Goal: Task Accomplishment & Management: Manage account settings

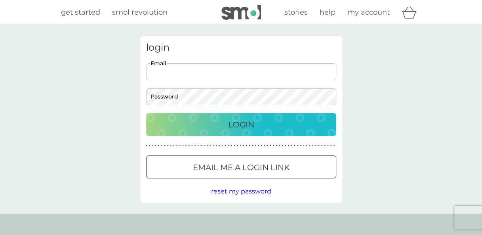
click at [211, 76] on input "Email" at bounding box center [241, 71] width 190 height 17
type input "[EMAIL_ADDRESS][DOMAIN_NAME]"
click at [146, 113] on button "Login" at bounding box center [241, 124] width 190 height 23
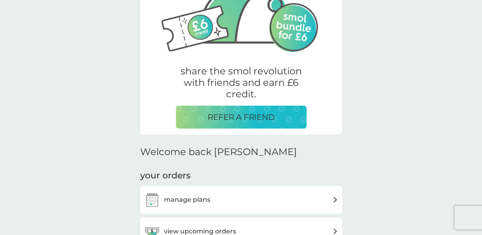
scroll to position [89, 0]
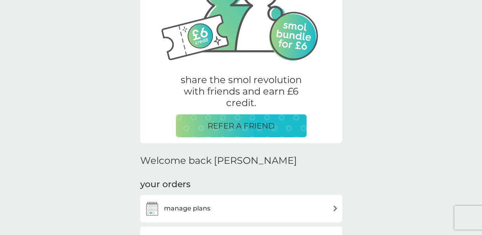
click at [301, 36] on img at bounding box center [241, 5] width 178 height 119
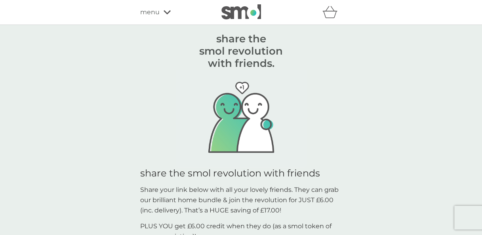
click at [154, 10] on span "menu" at bounding box center [149, 12] width 19 height 10
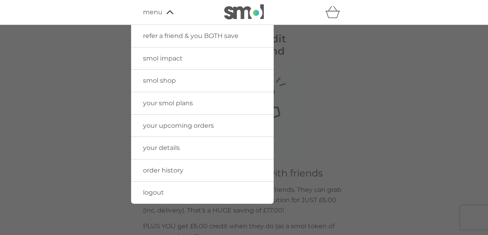
click at [159, 130] on link "your upcoming orders" at bounding box center [202, 126] width 143 height 22
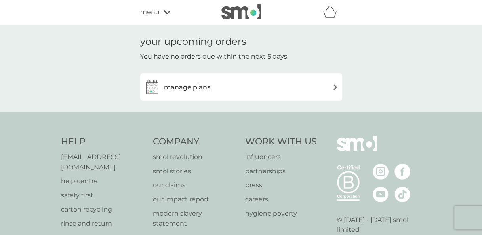
click at [270, 90] on div "manage plans" at bounding box center [241, 87] width 194 height 16
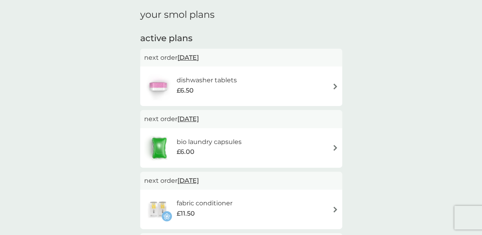
scroll to position [25, 0]
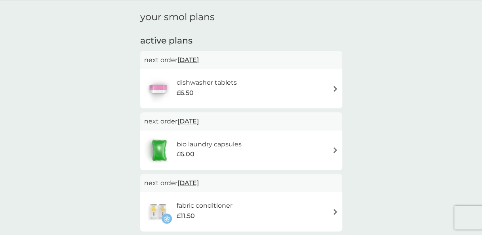
click at [211, 82] on h6 "dishwasher tablets" at bounding box center [206, 83] width 60 height 10
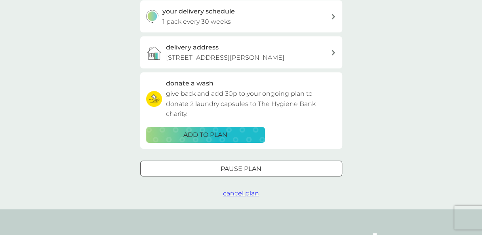
scroll to position [198, 0]
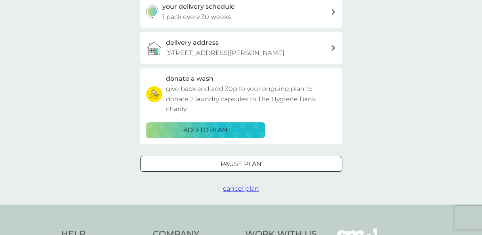
click at [237, 189] on span "cancel plan" at bounding box center [241, 189] width 36 height 8
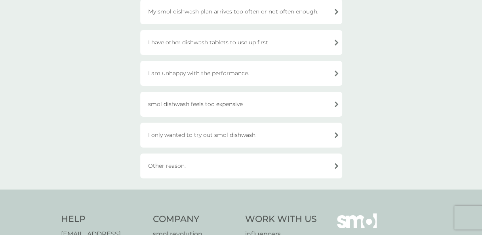
scroll to position [126, 0]
click at [215, 172] on div "Other reason." at bounding box center [241, 165] width 202 height 25
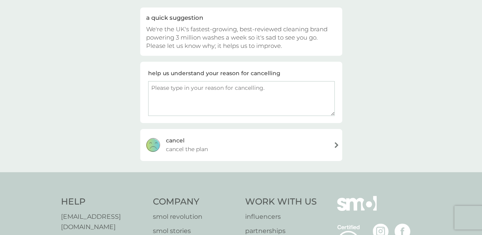
scroll to position [78, 0]
click at [183, 139] on div "cancel" at bounding box center [175, 139] width 19 height 9
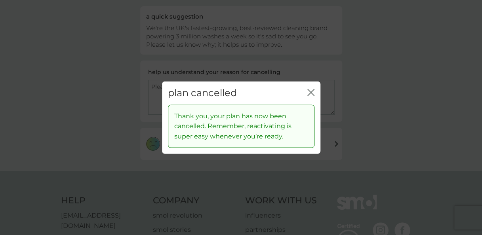
click at [307, 94] on icon "close" at bounding box center [310, 92] width 7 height 7
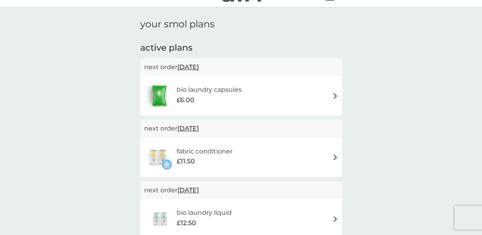
scroll to position [21, 0]
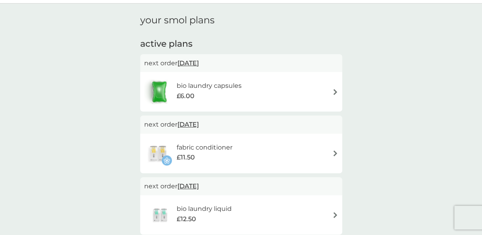
click at [199, 60] on span "[DATE]" at bounding box center [187, 62] width 21 height 15
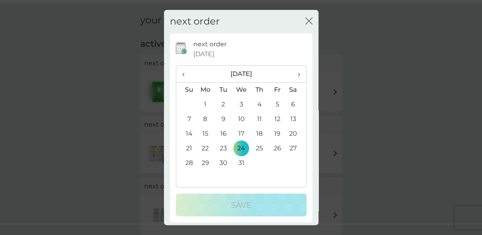
click at [305, 16] on div "close" at bounding box center [308, 21] width 7 height 11
click at [306, 21] on icon "close" at bounding box center [307, 21] width 3 height 6
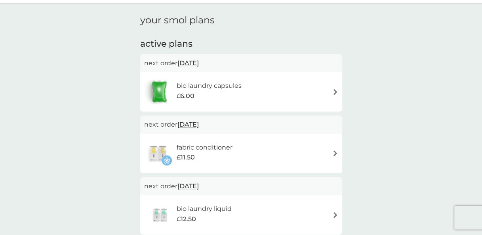
click at [240, 88] on h6 "bio laundry capsules" at bounding box center [208, 86] width 65 height 10
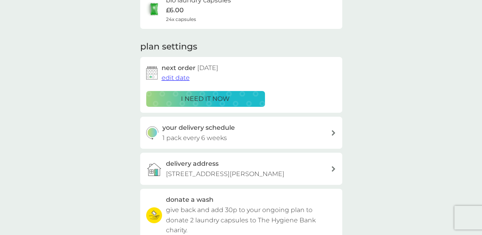
scroll to position [76, 0]
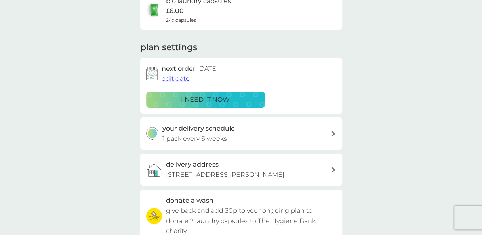
click at [180, 79] on span "edit date" at bounding box center [176, 79] width 28 height 8
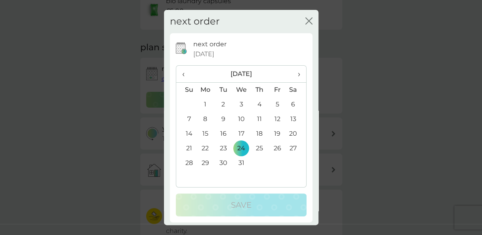
click at [293, 76] on span "›" at bounding box center [296, 74] width 8 height 17
click at [221, 120] on td "6" at bounding box center [223, 119] width 18 height 15
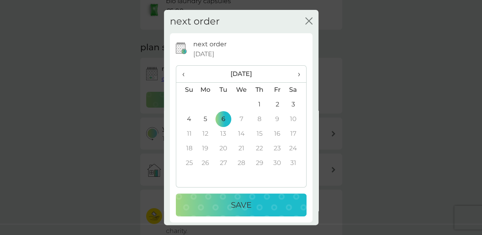
click at [226, 208] on div "Save" at bounding box center [241, 205] width 115 height 13
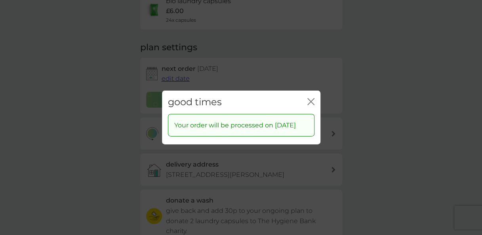
click at [314, 98] on icon "close" at bounding box center [310, 101] width 7 height 7
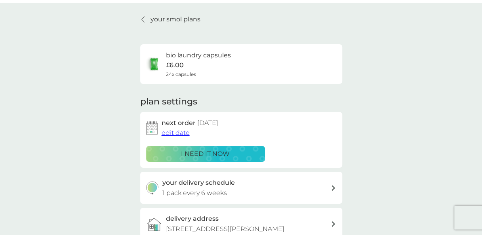
scroll to position [16, 0]
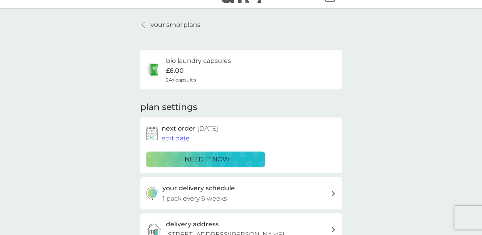
click at [170, 27] on p "your smol plans" at bounding box center [175, 25] width 50 height 10
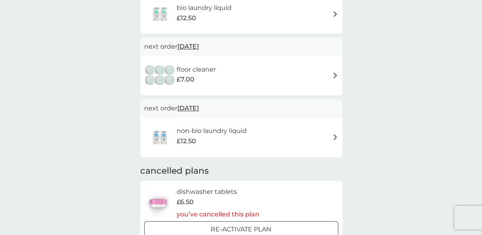
scroll to position [221, 0]
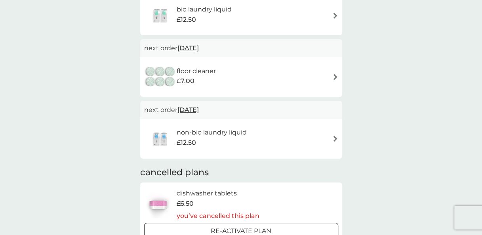
click at [266, 87] on div "floor cleaner £7.00" at bounding box center [241, 77] width 194 height 28
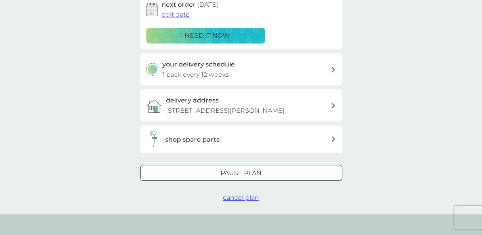
scroll to position [142, 0]
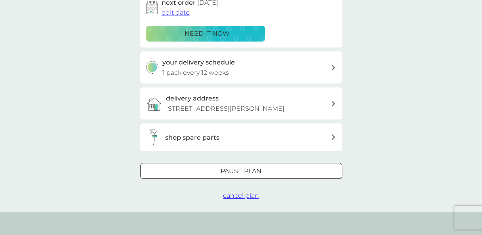
click at [238, 175] on p "Pause plan" at bounding box center [241, 171] width 41 height 10
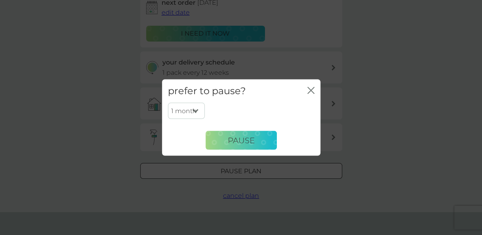
click at [198, 107] on select "1 month 2 months 3 months 4 months 5 months 6 months" at bounding box center [186, 111] width 37 height 17
select select "6"
click at [168, 103] on select "1 month 2 months 3 months 4 months 5 months 6 months" at bounding box center [186, 111] width 37 height 17
click at [244, 148] on button "Pause" at bounding box center [241, 140] width 71 height 19
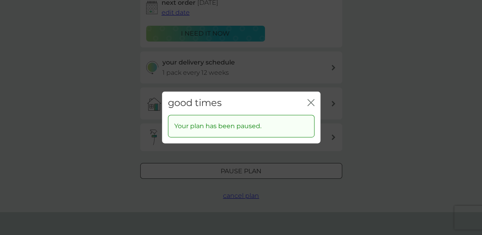
click at [311, 102] on icon "close" at bounding box center [312, 102] width 3 height 6
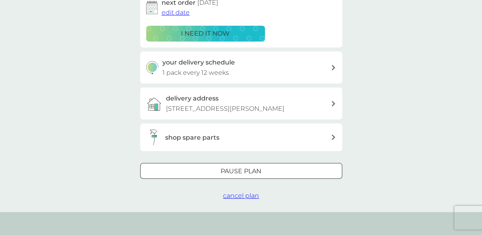
scroll to position [0, 0]
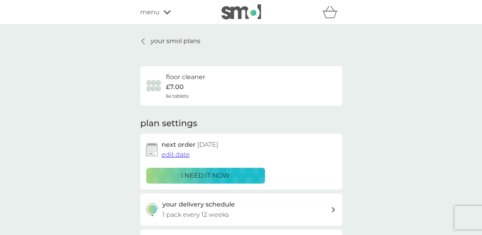
click at [154, 39] on p "your smol plans" at bounding box center [175, 41] width 50 height 10
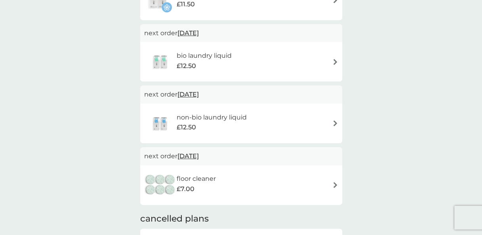
scroll to position [172, 0]
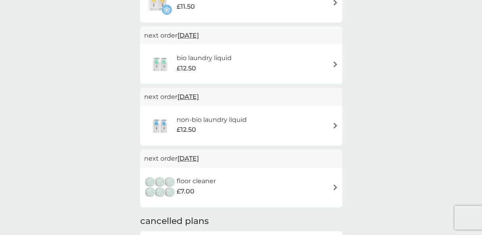
click at [192, 96] on span "[DATE]" at bounding box center [187, 96] width 21 height 15
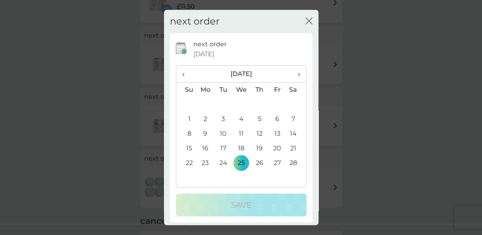
click at [294, 74] on th "›" at bounding box center [296, 74] width 20 height 17
drag, startPoint x: 307, startPoint y: 10, endPoint x: 303, endPoint y: 19, distance: 9.4
click at [303, 19] on div "next order close" at bounding box center [241, 21] width 154 height 23
click at [305, 19] on icon "close" at bounding box center [308, 20] width 7 height 7
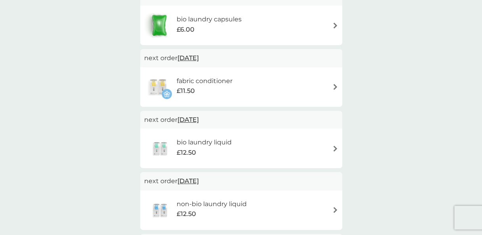
scroll to position [84, 0]
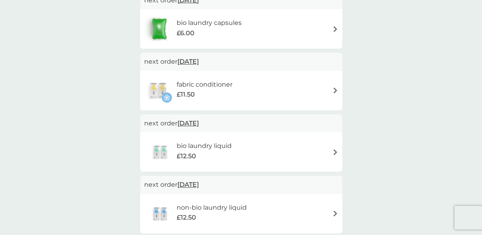
click at [243, 96] on div "fabric conditioner £11.50" at bounding box center [241, 91] width 194 height 28
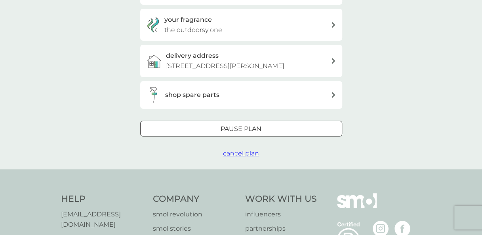
scroll to position [225, 0]
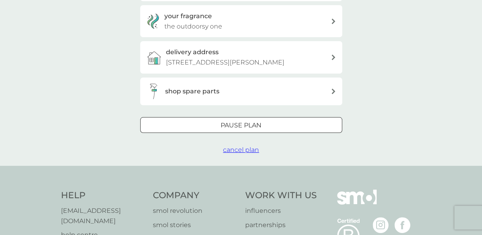
click at [236, 152] on span "cancel plan" at bounding box center [241, 150] width 36 height 8
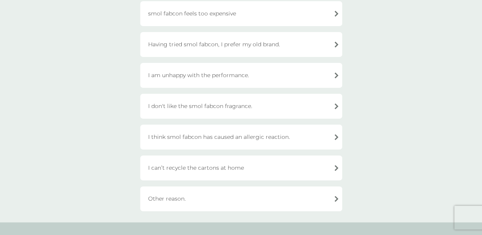
scroll to position [272, 0]
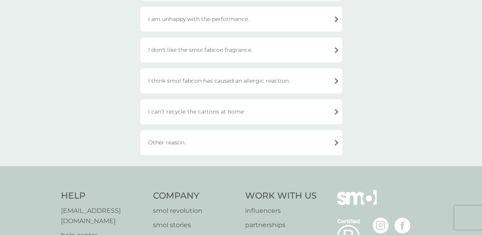
click at [174, 146] on div "Other reason." at bounding box center [241, 142] width 202 height 25
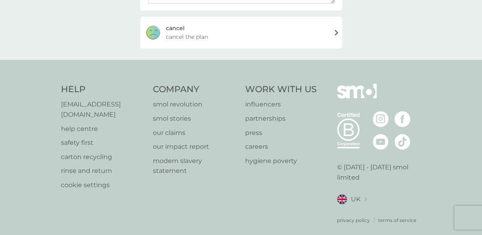
click at [196, 35] on span "cancel the plan" at bounding box center [187, 36] width 42 height 9
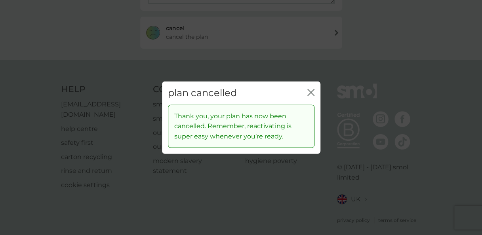
click at [311, 93] on icon "close" at bounding box center [310, 92] width 7 height 7
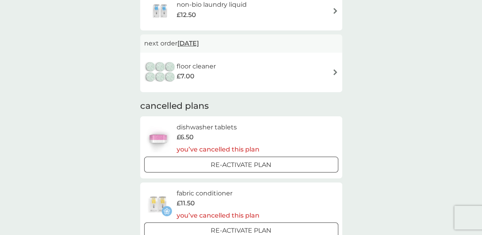
scroll to position [225, 0]
click at [285, 81] on div "floor cleaner £7.00" at bounding box center [241, 73] width 194 height 28
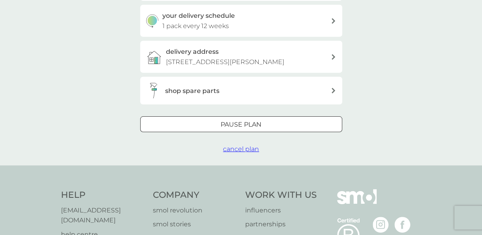
scroll to position [197, 0]
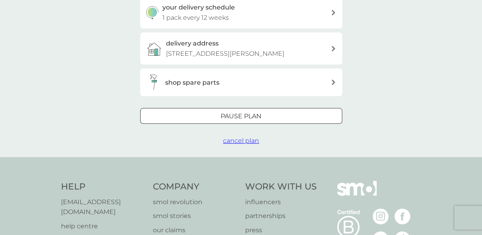
click at [243, 144] on span "cancel plan" at bounding box center [241, 141] width 36 height 8
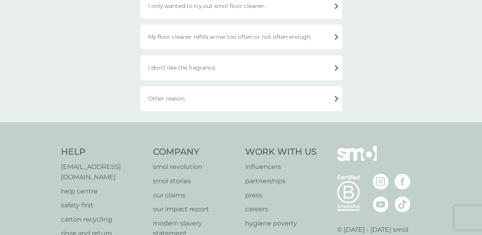
scroll to position [195, 0]
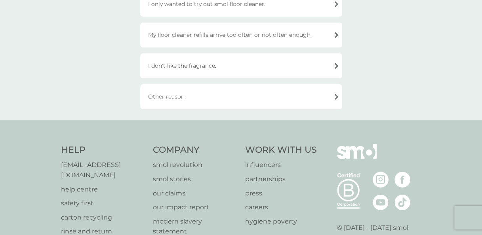
click at [222, 94] on div "Other reason." at bounding box center [241, 96] width 202 height 25
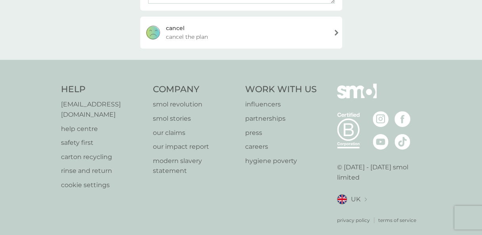
click at [210, 42] on div "[PERSON_NAME] the plan" at bounding box center [241, 33] width 202 height 32
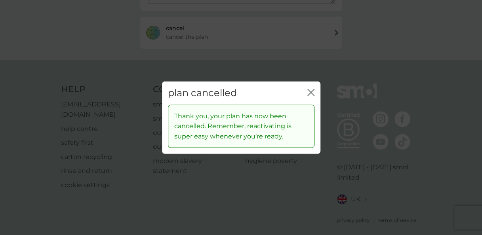
click at [310, 93] on icon "close" at bounding box center [310, 92] width 7 height 7
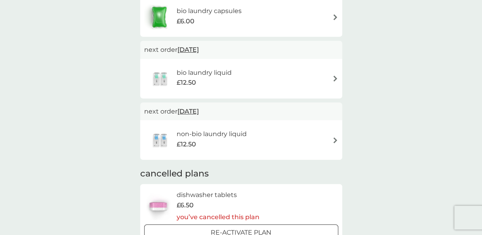
scroll to position [87, 0]
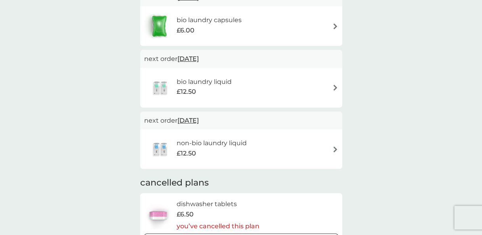
click at [282, 144] on div "non-bio laundry liquid £12.50" at bounding box center [241, 149] width 194 height 28
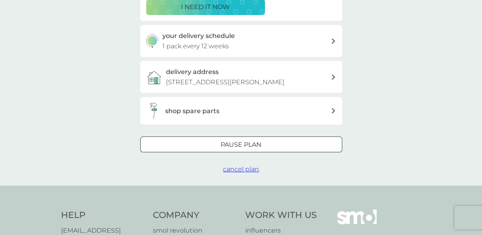
scroll to position [170, 0]
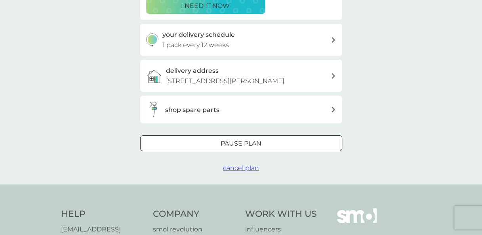
click at [249, 169] on span "cancel plan" at bounding box center [241, 168] width 36 height 8
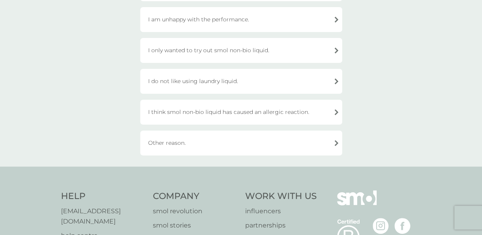
scroll to position [243, 0]
click at [251, 137] on div "Other reason." at bounding box center [241, 141] width 202 height 25
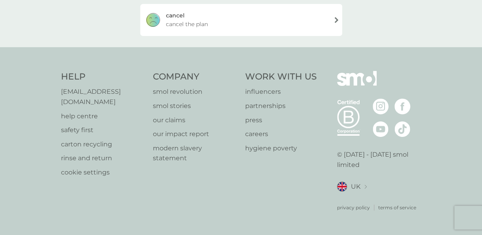
scroll to position [190, 0]
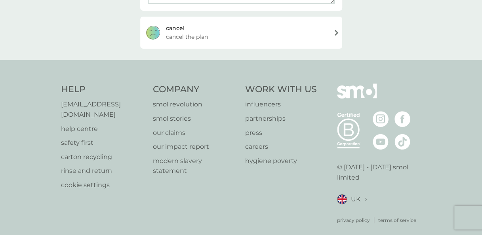
click at [238, 32] on div "[PERSON_NAME] the plan" at bounding box center [241, 33] width 202 height 32
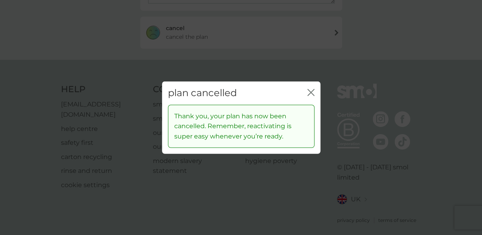
click at [312, 93] on icon "close" at bounding box center [310, 92] width 7 height 7
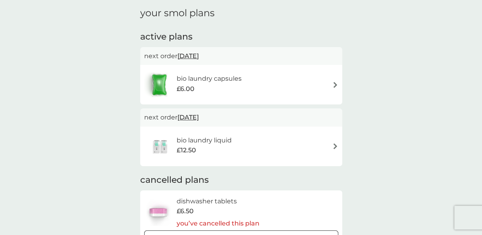
scroll to position [31, 0]
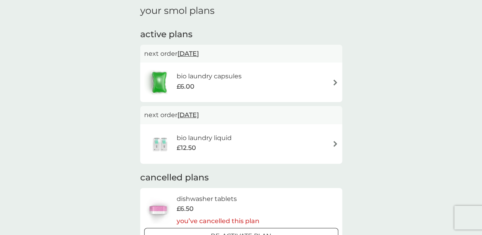
click at [295, 139] on div "bio laundry liquid £12.50" at bounding box center [241, 144] width 194 height 28
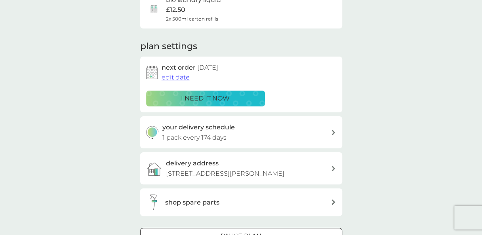
scroll to position [253, 0]
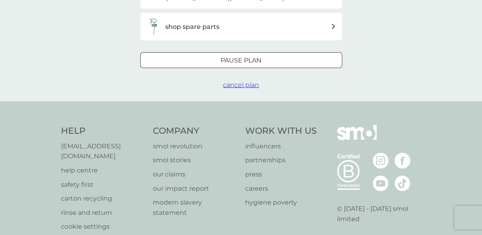
click at [241, 89] on span "cancel plan" at bounding box center [241, 85] width 36 height 8
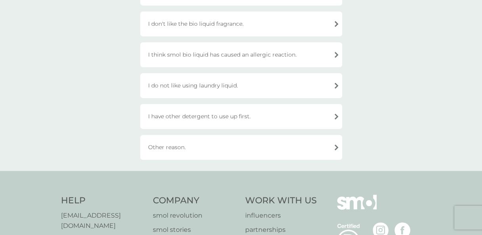
scroll to position [238, 0]
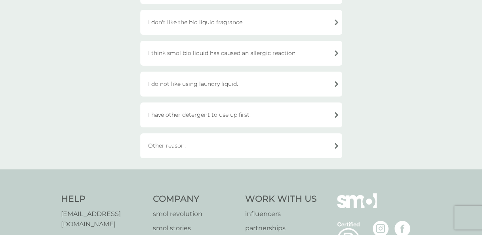
click at [229, 143] on div "Other reason." at bounding box center [241, 145] width 202 height 25
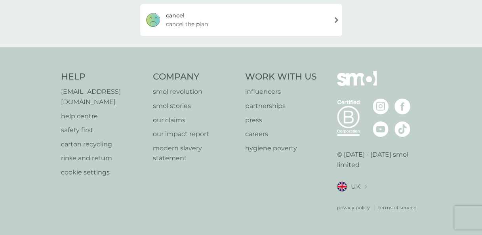
scroll to position [190, 0]
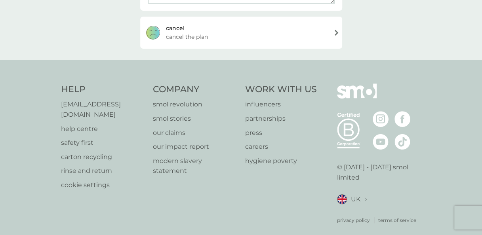
click at [237, 40] on div "[PERSON_NAME] the plan" at bounding box center [241, 33] width 202 height 32
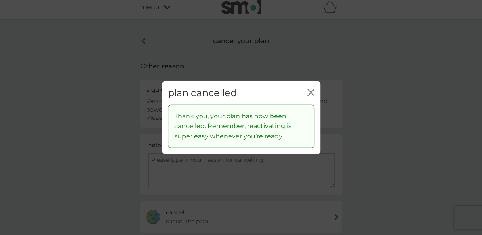
scroll to position [3, 0]
click at [312, 91] on icon "close" at bounding box center [312, 92] width 3 height 6
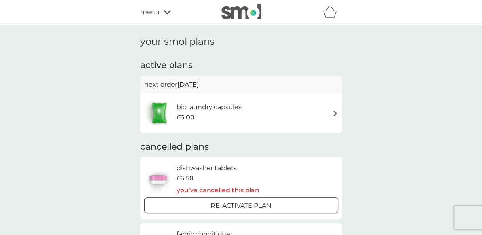
click at [300, 107] on div "bio laundry capsules £6.00" at bounding box center [241, 113] width 194 height 28
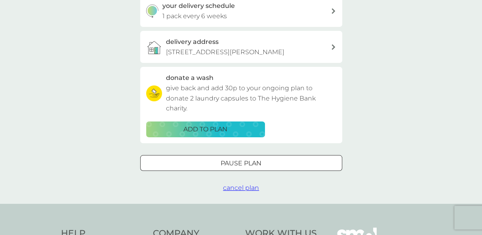
scroll to position [200, 0]
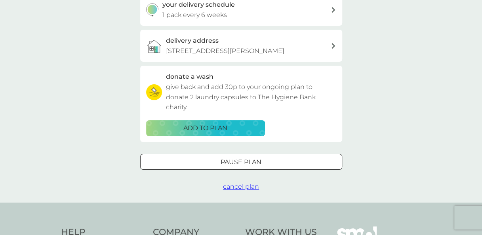
click at [241, 189] on span "cancel plan" at bounding box center [241, 187] width 36 height 8
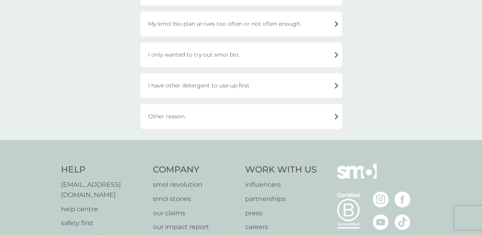
scroll to position [303, 0]
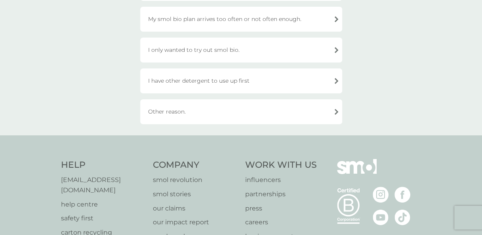
click at [177, 113] on div "Other reason." at bounding box center [241, 111] width 202 height 25
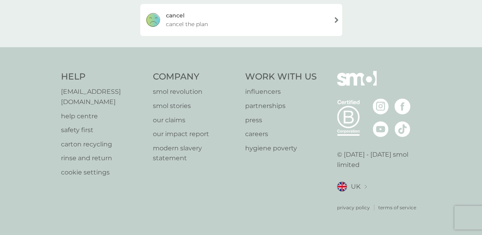
scroll to position [190, 0]
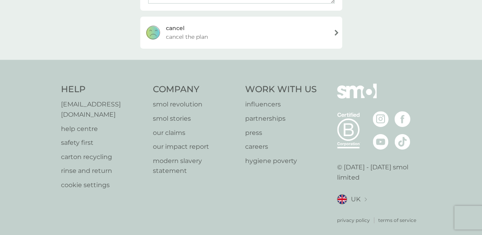
click at [229, 24] on div "[PERSON_NAME] the plan" at bounding box center [241, 33] width 202 height 32
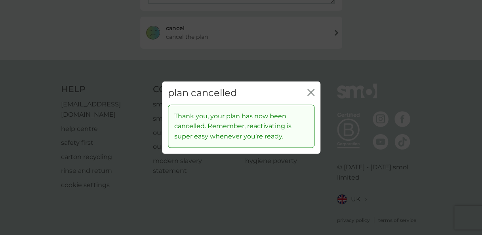
click at [310, 90] on icon "close" at bounding box center [310, 92] width 7 height 7
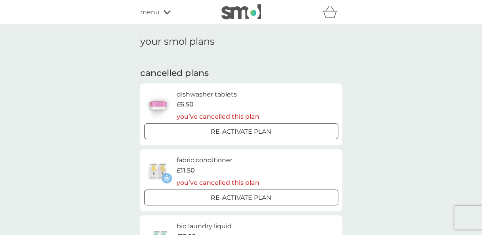
click at [150, 16] on span "menu" at bounding box center [149, 12] width 19 height 10
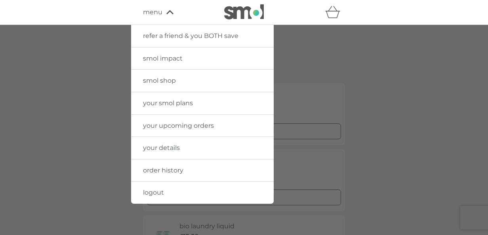
click at [156, 170] on span "order history" at bounding box center [163, 171] width 40 height 8
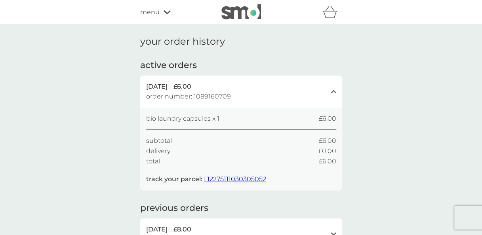
click at [143, 18] on div "refer a friend & you BOTH save smol impact smol shop your smol plans your upcom…" at bounding box center [241, 12] width 202 height 16
click at [141, 13] on span "menu" at bounding box center [149, 12] width 19 height 10
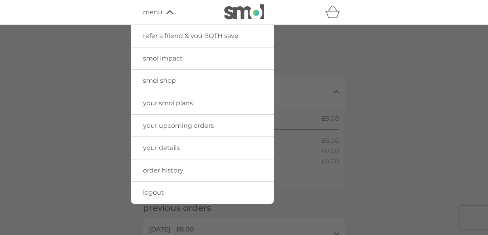
click at [157, 107] on link "your smol plans" at bounding box center [202, 103] width 143 height 22
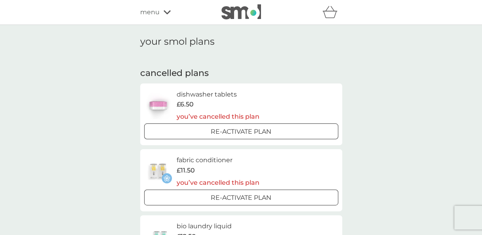
click at [240, 10] on img at bounding box center [241, 11] width 40 height 15
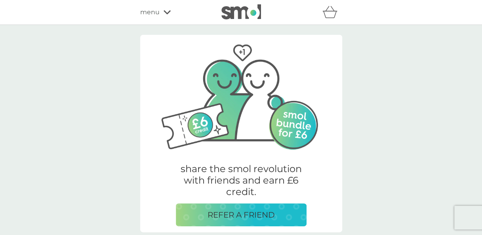
click at [158, 17] on span "menu" at bounding box center [149, 12] width 19 height 10
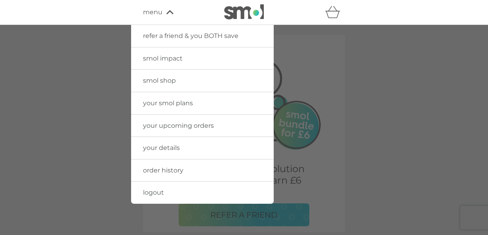
click at [149, 198] on link "logout" at bounding box center [202, 193] width 143 height 22
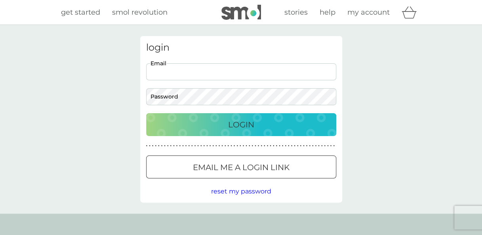
click at [192, 73] on input "Email" at bounding box center [241, 71] width 190 height 17
type input "martinsernleigh@gmail.com"
click at [146, 113] on button "Login" at bounding box center [241, 124] width 190 height 23
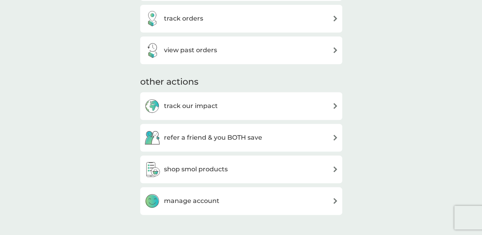
scroll to position [349, 0]
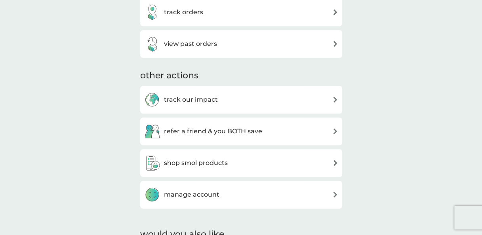
click at [205, 40] on h3 "view past orders" at bounding box center [190, 44] width 53 height 10
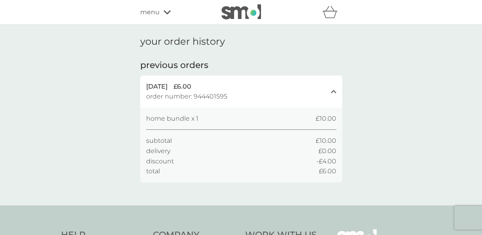
click at [157, 8] on span "menu" at bounding box center [149, 12] width 19 height 10
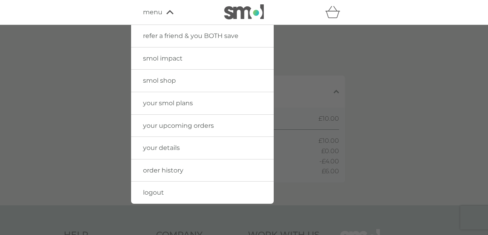
click at [159, 126] on span "your upcoming orders" at bounding box center [178, 126] width 71 height 8
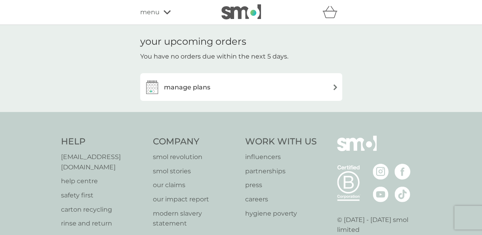
click at [227, 89] on div "manage plans" at bounding box center [241, 87] width 194 height 16
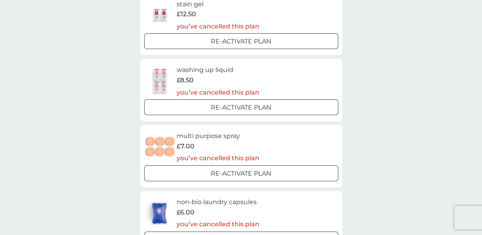
scroll to position [89, 0]
click at [158, 72] on img at bounding box center [160, 82] width 32 height 28
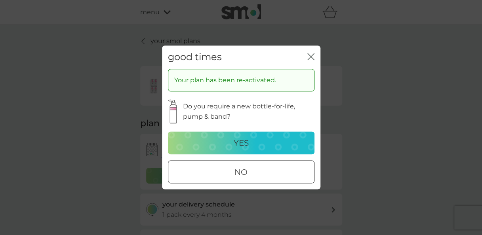
click at [236, 173] on div at bounding box center [241, 172] width 29 height 8
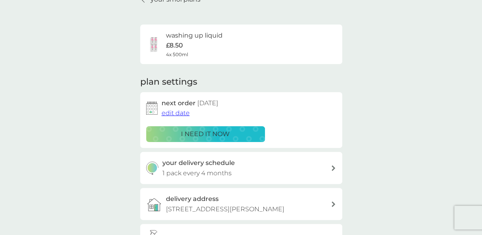
scroll to position [53, 0]
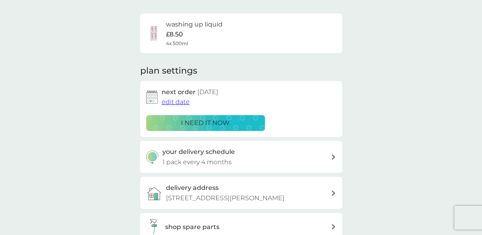
click at [214, 122] on p "i need it now" at bounding box center [205, 123] width 49 height 10
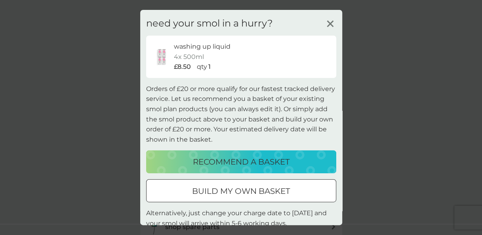
scroll to position [21, 0]
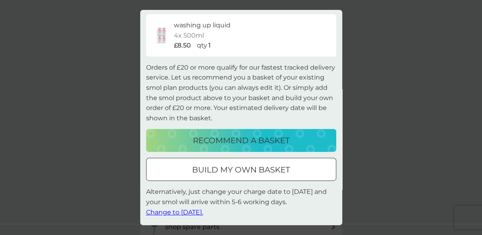
click at [397, 55] on div "need your smol in a hurry? washing up liquid 4x 500ml £8.50 qty 1 Orders of £20…" at bounding box center [241, 117] width 482 height 235
click at [58, 79] on div "need your smol in a hurry? washing up liquid 4x 500ml £8.50 qty 1 Orders of £20…" at bounding box center [241, 117] width 482 height 235
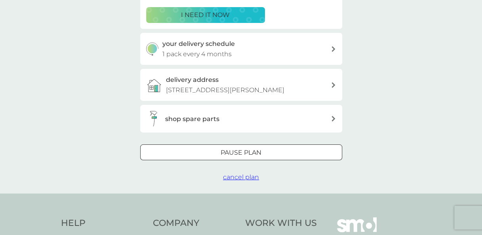
scroll to position [162, 0]
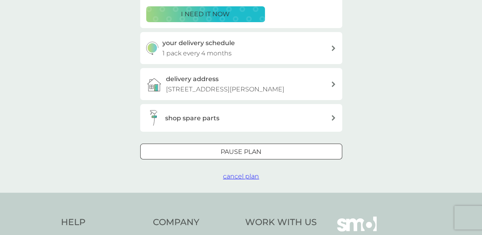
click at [236, 177] on span "cancel plan" at bounding box center [241, 177] width 36 height 8
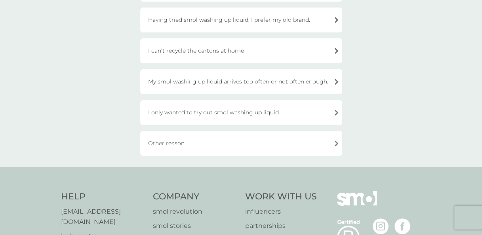
scroll to position [213, 0]
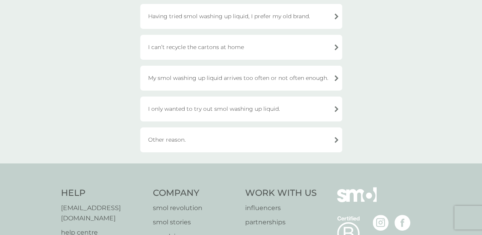
click at [209, 142] on div "Other reason." at bounding box center [241, 140] width 202 height 25
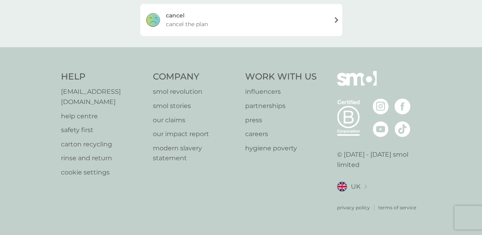
scroll to position [190, 0]
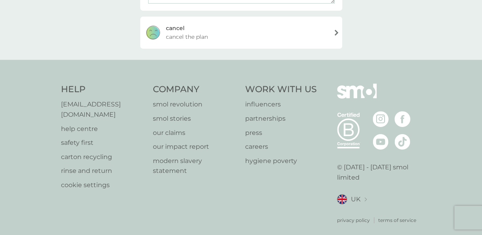
click at [197, 34] on span "cancel the plan" at bounding box center [187, 36] width 42 height 9
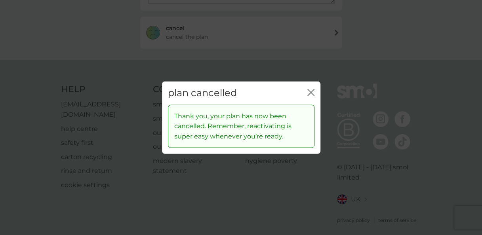
click at [312, 93] on icon "close" at bounding box center [310, 92] width 7 height 7
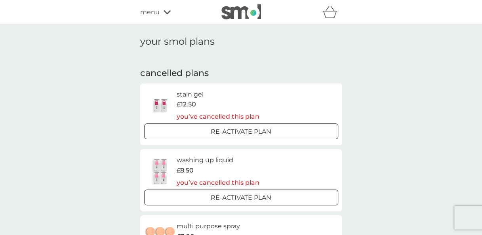
click at [149, 13] on span "menu" at bounding box center [149, 12] width 19 height 10
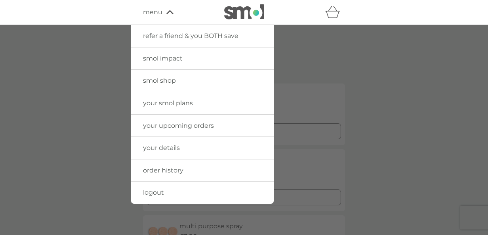
click at [156, 170] on span "order history" at bounding box center [163, 171] width 40 height 8
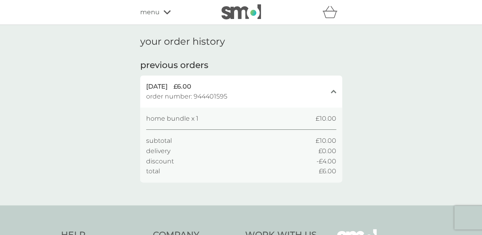
click at [151, 13] on span "menu" at bounding box center [149, 12] width 19 height 10
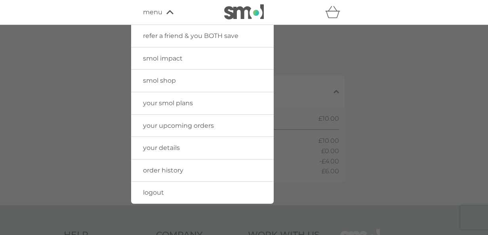
click at [155, 124] on span "your upcoming orders" at bounding box center [178, 126] width 71 height 8
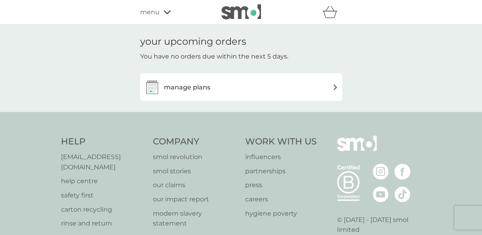
click at [171, 93] on div "manage plans" at bounding box center [177, 87] width 66 height 16
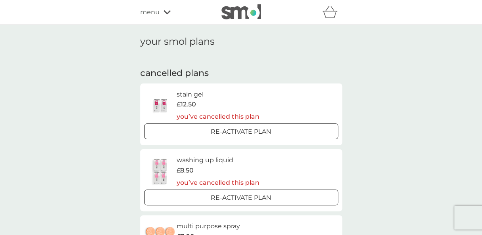
click at [155, 12] on span "menu" at bounding box center [149, 12] width 19 height 10
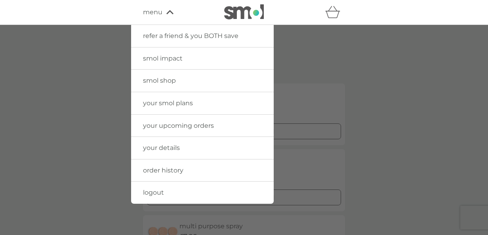
click at [158, 192] on span "logout" at bounding box center [153, 193] width 21 height 8
